Goal: Navigation & Orientation: Go to known website

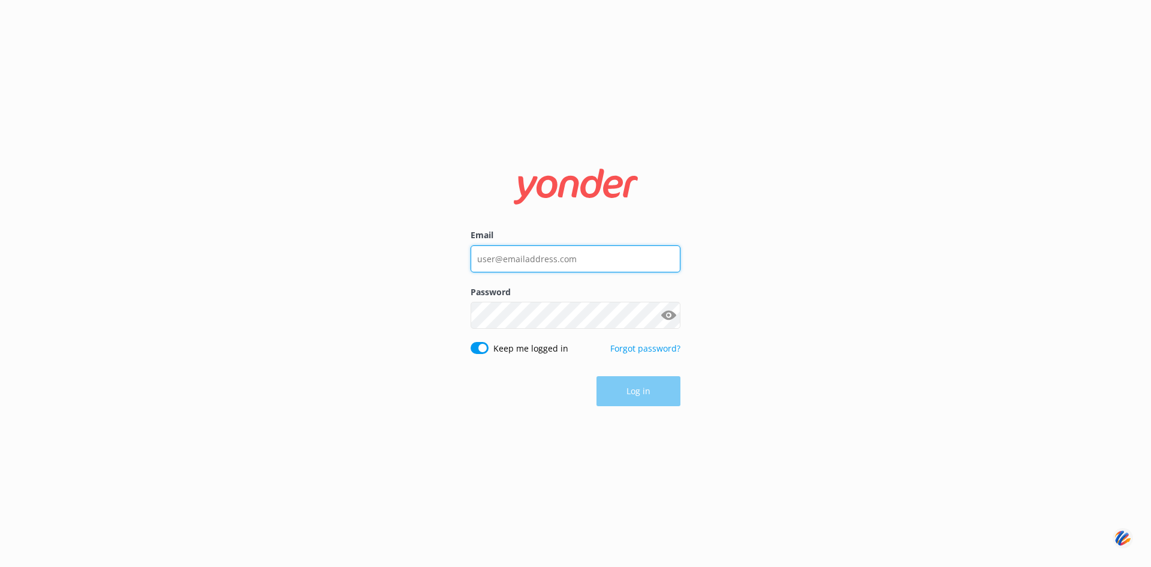
type input "[PERSON_NAME][EMAIL_ADDRESS][DOMAIN_NAME]"
click at [636, 391] on button "Log in" at bounding box center [639, 391] width 84 height 30
